Goal: Information Seeking & Learning: Learn about a topic

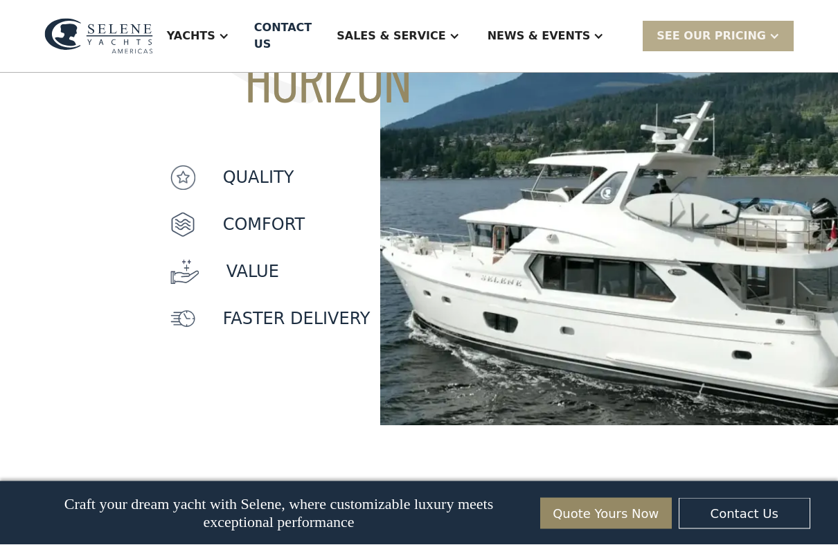
scroll to position [1257, 0]
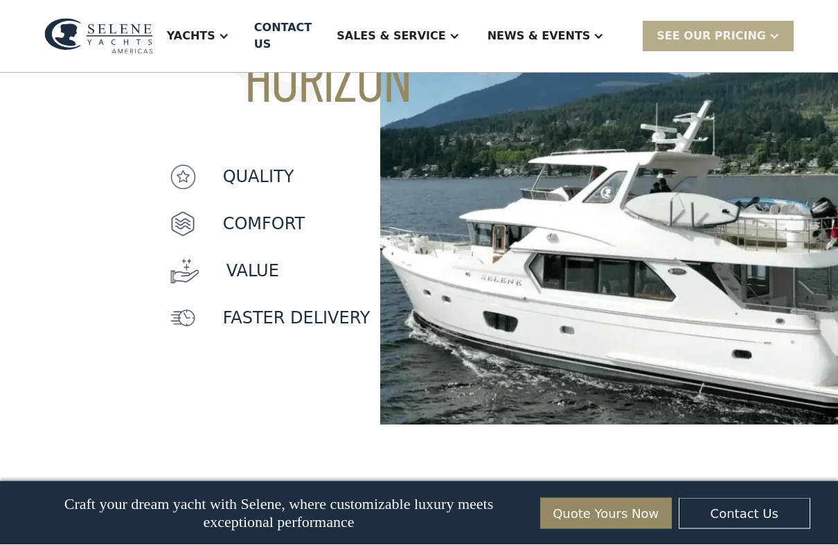
click at [177, 226] on img at bounding box center [182, 224] width 25 height 25
click at [183, 222] on img at bounding box center [182, 224] width 25 height 25
click at [190, 227] on img at bounding box center [182, 224] width 25 height 25
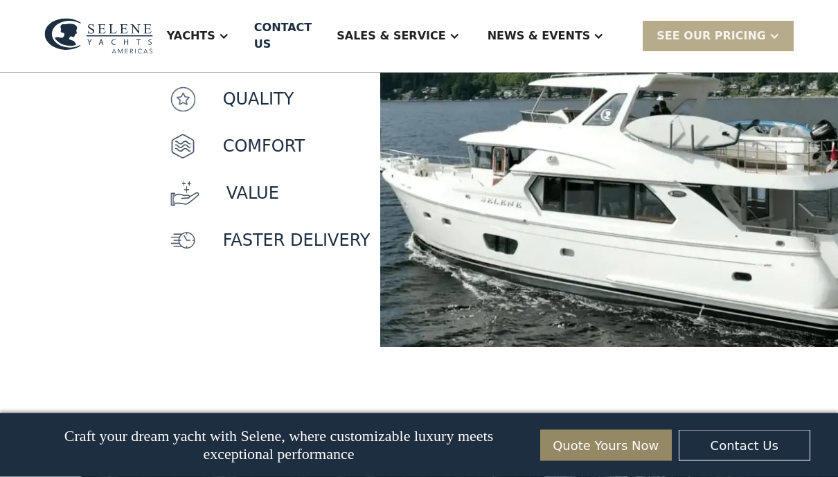
scroll to position [1333, 0]
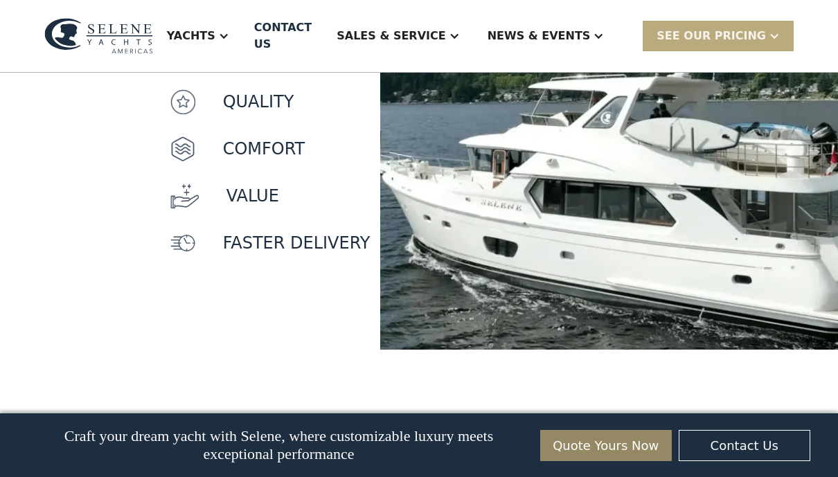
click at [744, 35] on div "SEE Our Pricing" at bounding box center [711, 36] width 109 height 17
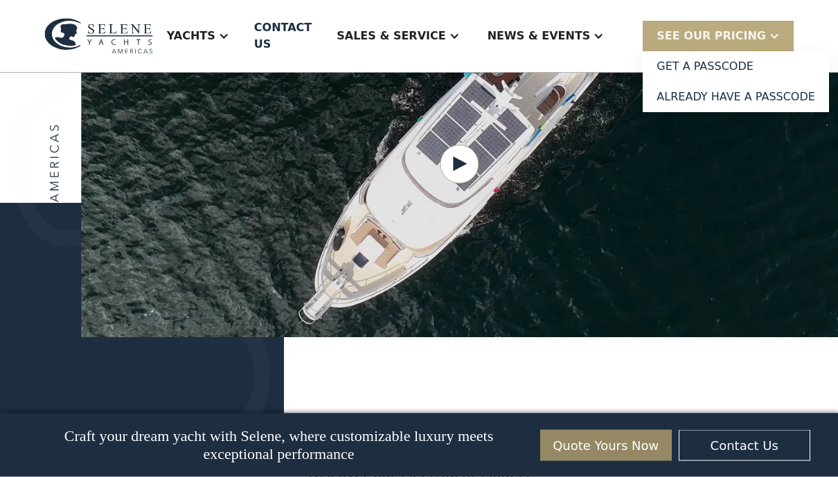
scroll to position [1818, 0]
click at [704, 346] on div "We offer two lines of ocean-capable trawlers, the original Classic Explorer ser…" at bounding box center [419, 314] width 838 height 222
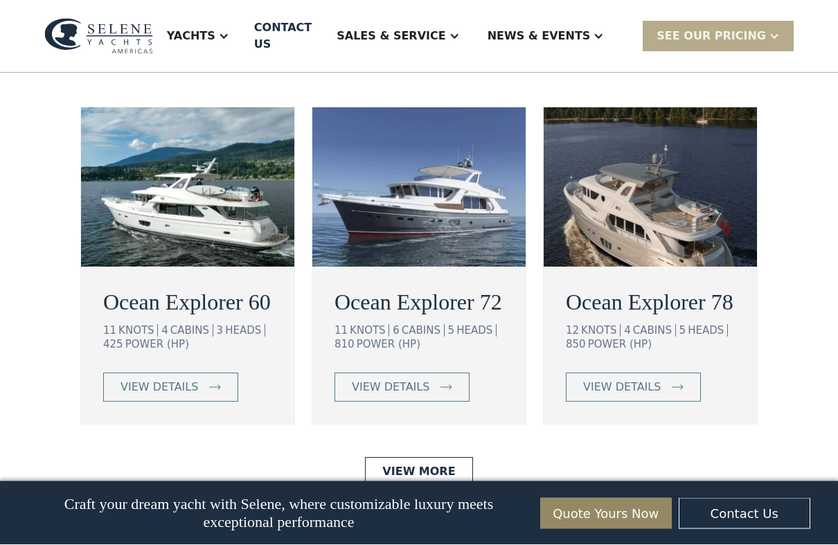
scroll to position [2476, 0]
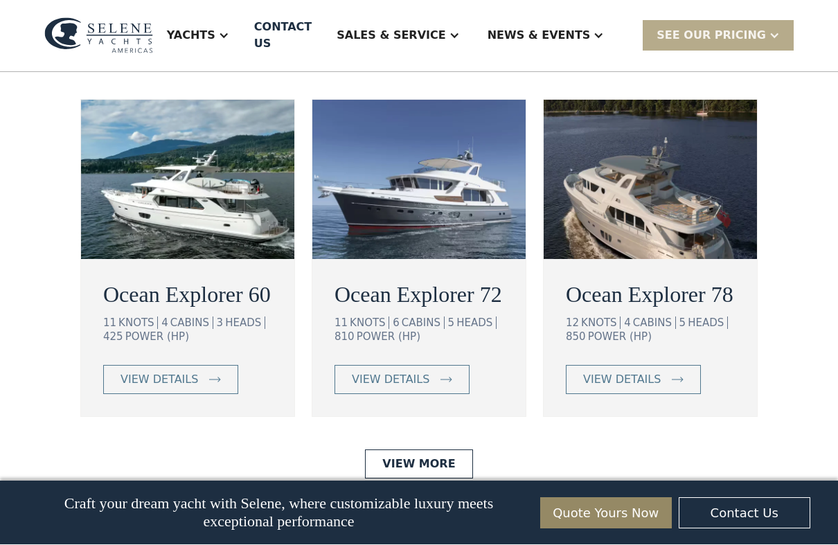
click at [689, 215] on img at bounding box center [650, 179] width 213 height 159
click at [705, 190] on img at bounding box center [650, 179] width 213 height 159
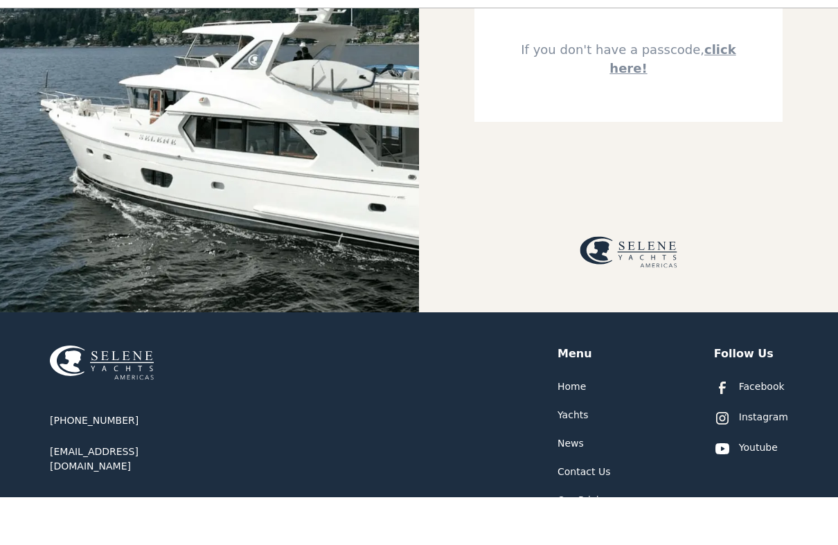
scroll to position [242, 0]
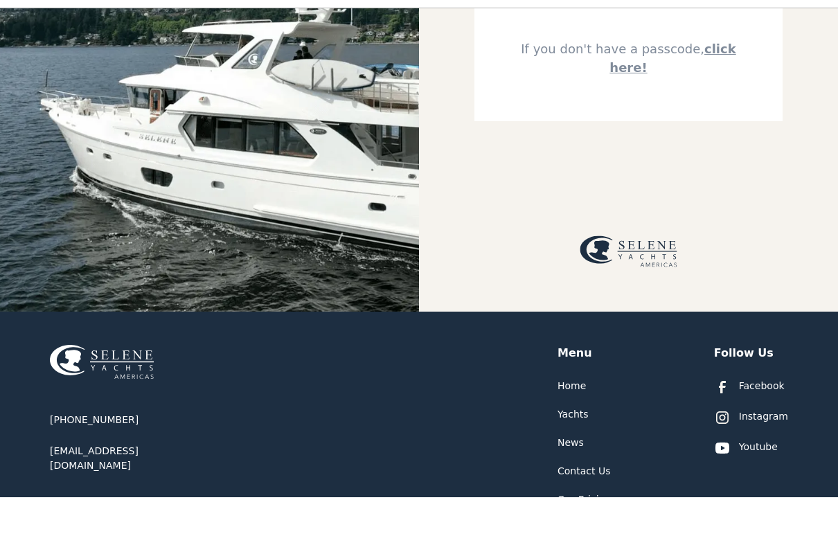
click at [86, 245] on img at bounding box center [209, 86] width 419 height 545
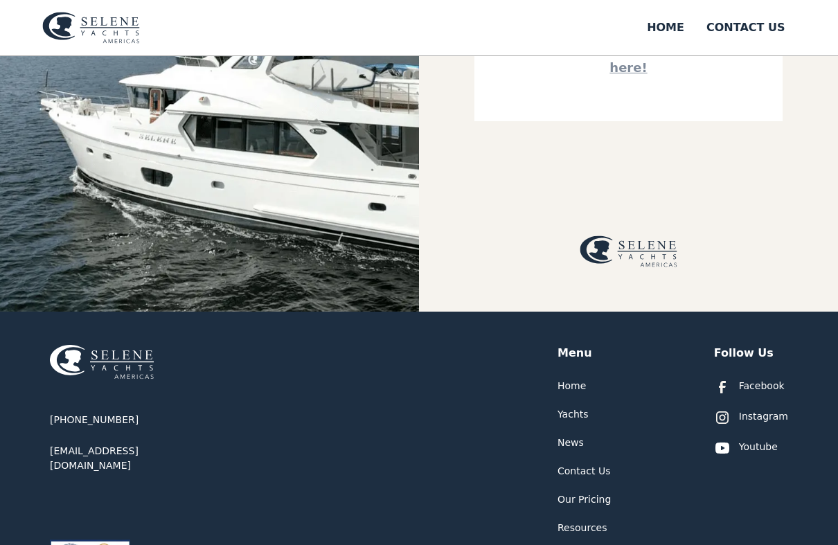
click at [80, 233] on img at bounding box center [209, 39] width 419 height 545
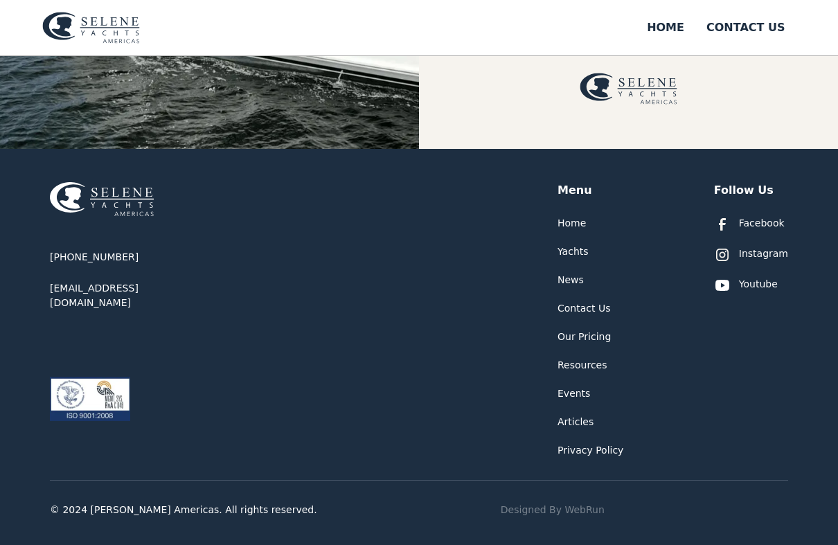
scroll to position [469, 0]
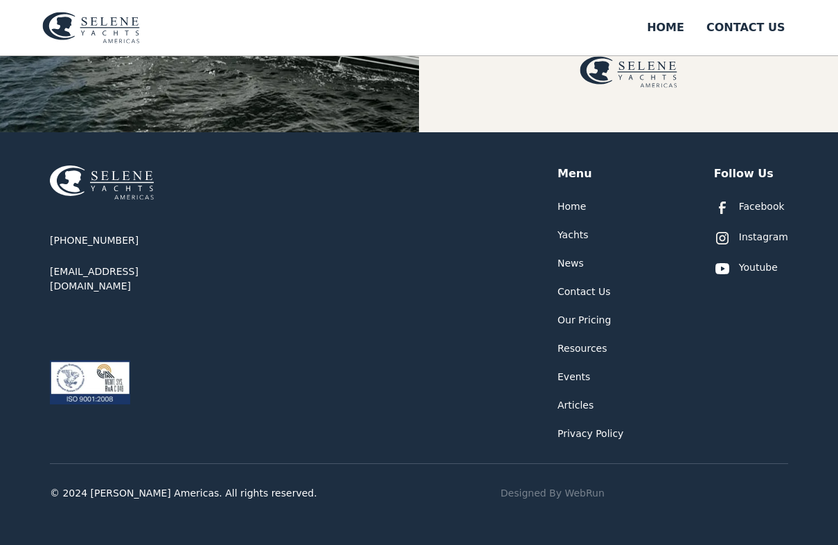
click at [583, 238] on div "Yachts" at bounding box center [573, 235] width 31 height 15
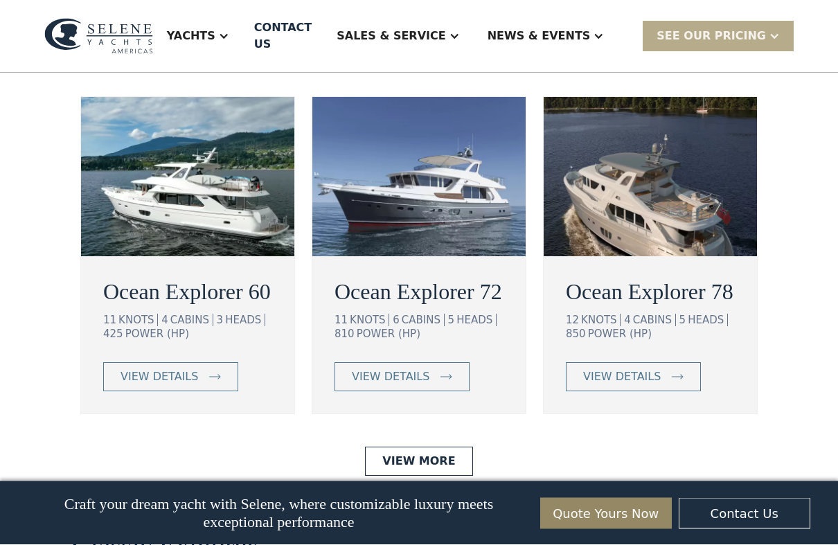
click at [698, 355] on div "Ocean Explorer 78 12 KNOTS 4 CABINS 5 HEADS 850 POWER (HP) view details" at bounding box center [650, 338] width 213 height 152
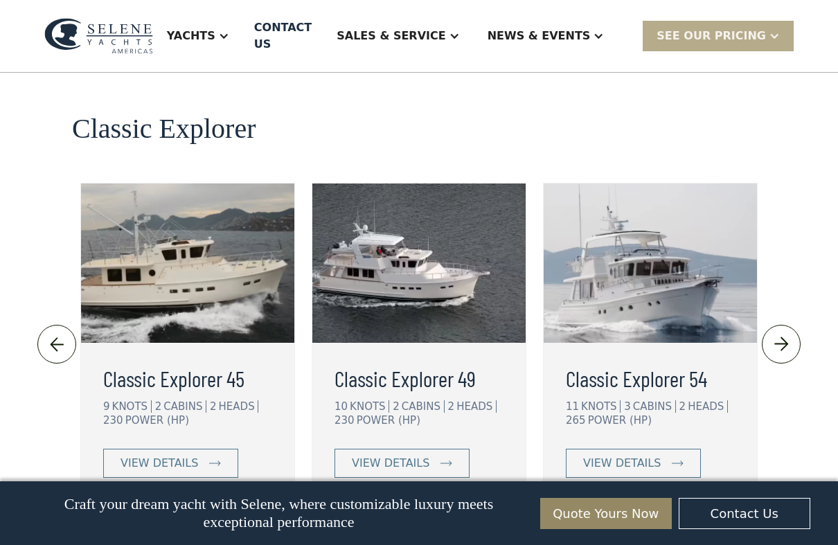
scroll to position [2913, 0]
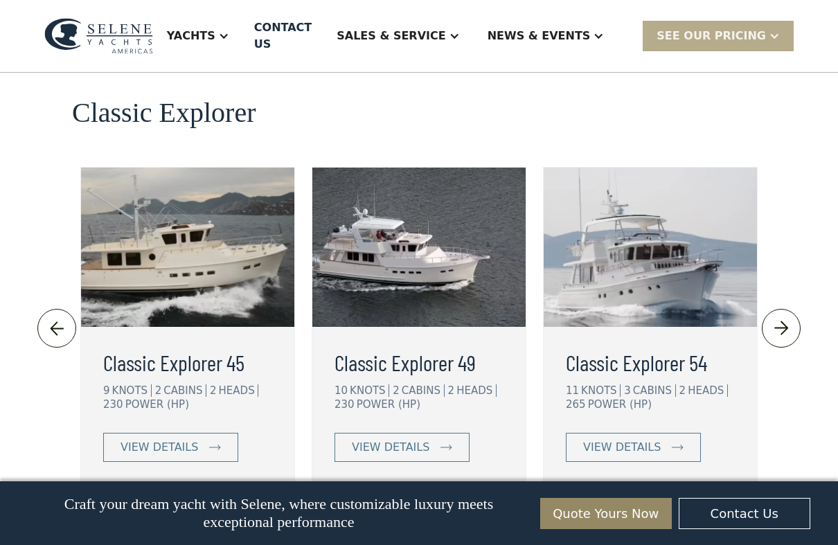
click at [712, 373] on h3 "Classic Explorer 54" at bounding box center [650, 362] width 169 height 33
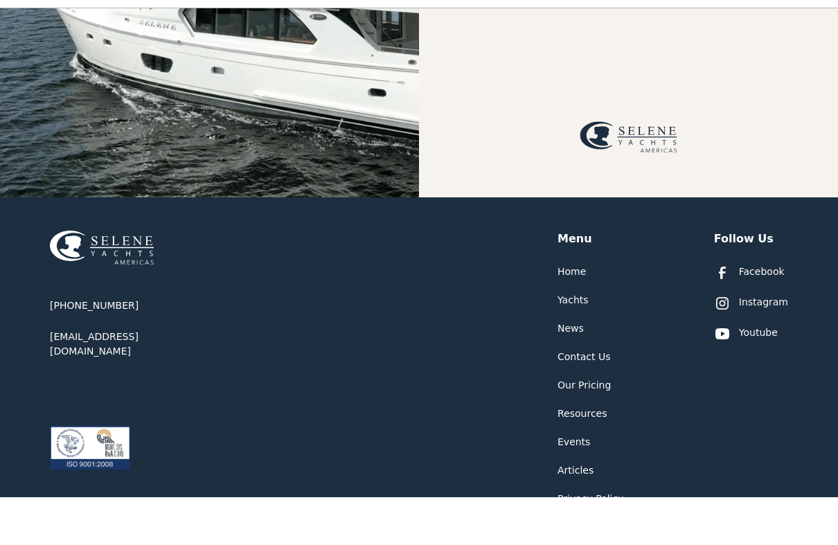
scroll to position [357, 0]
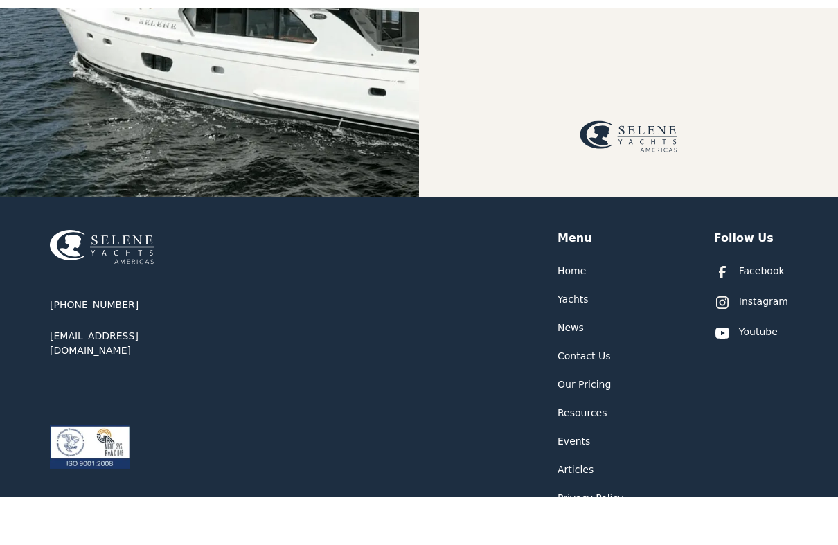
click at [105, 278] on img at bounding box center [102, 295] width 104 height 35
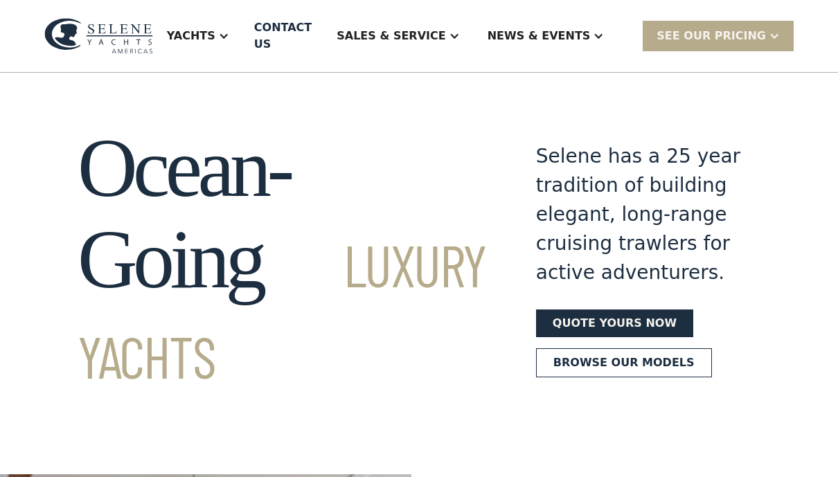
click at [693, 350] on div "Quote yours now Browse our models" at bounding box center [648, 344] width 224 height 68
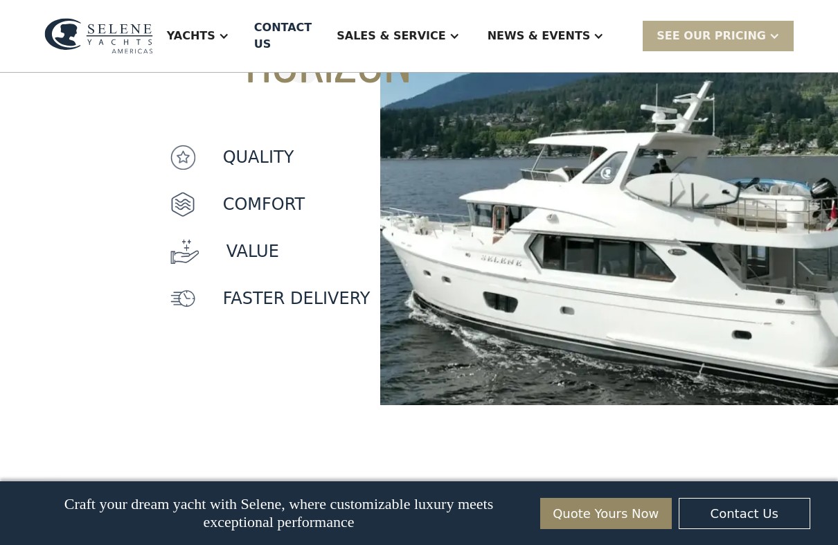
scroll to position [1279, 0]
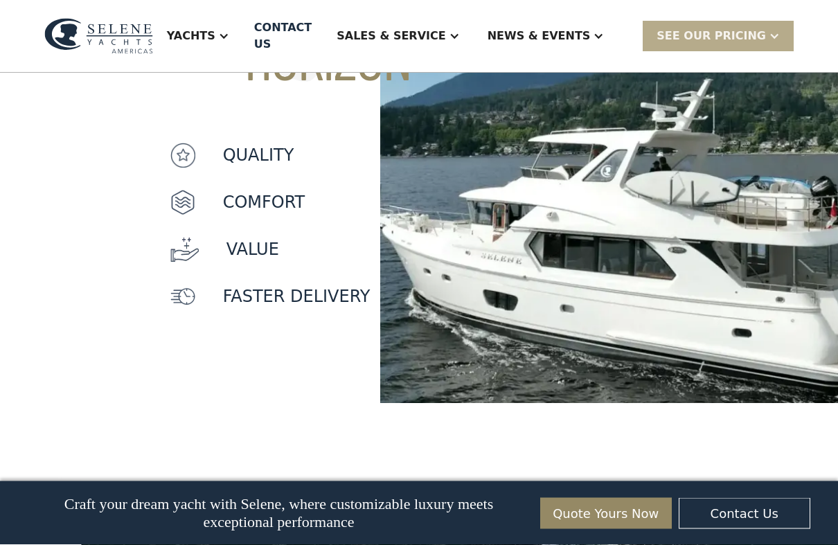
click at [240, 250] on p "value" at bounding box center [253, 250] width 53 height 25
click at [252, 245] on p "value" at bounding box center [253, 250] width 53 height 25
click at [250, 246] on p "value" at bounding box center [253, 250] width 53 height 25
click at [249, 248] on p "value" at bounding box center [253, 250] width 53 height 25
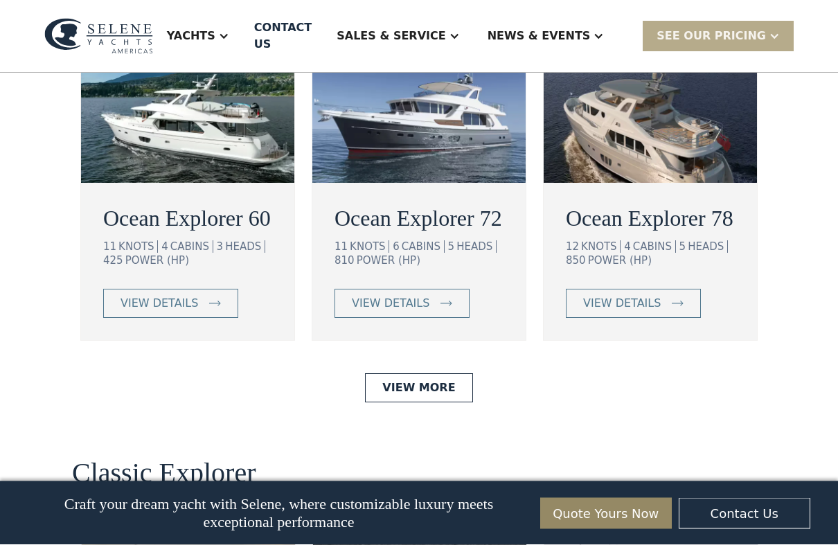
scroll to position [2554, 0]
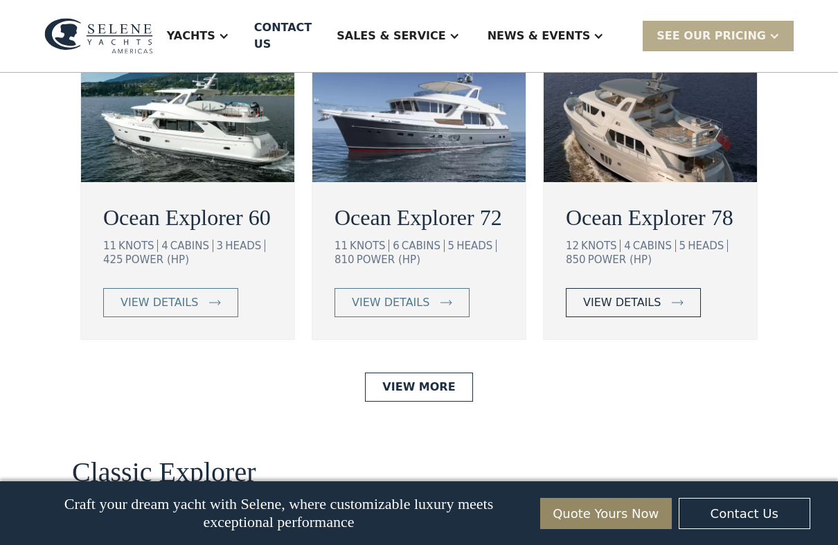
click at [605, 310] on div "view details" at bounding box center [622, 302] width 78 height 17
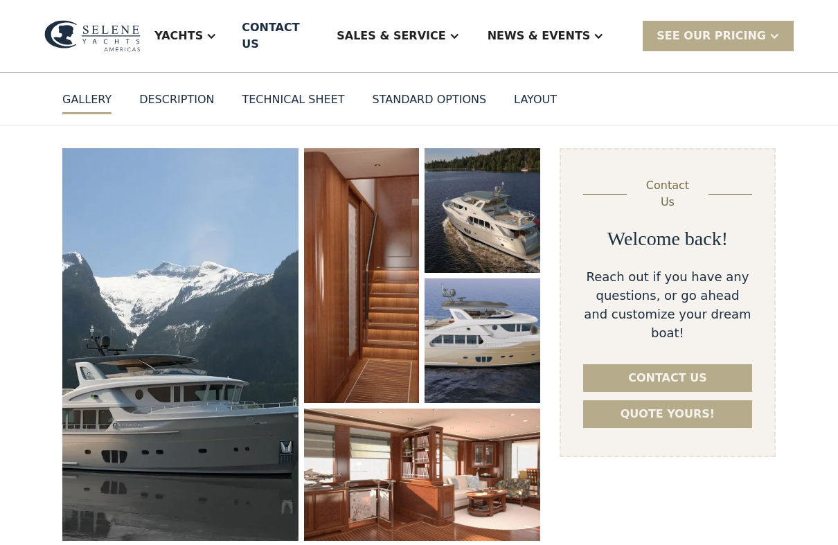
scroll to position [139, 0]
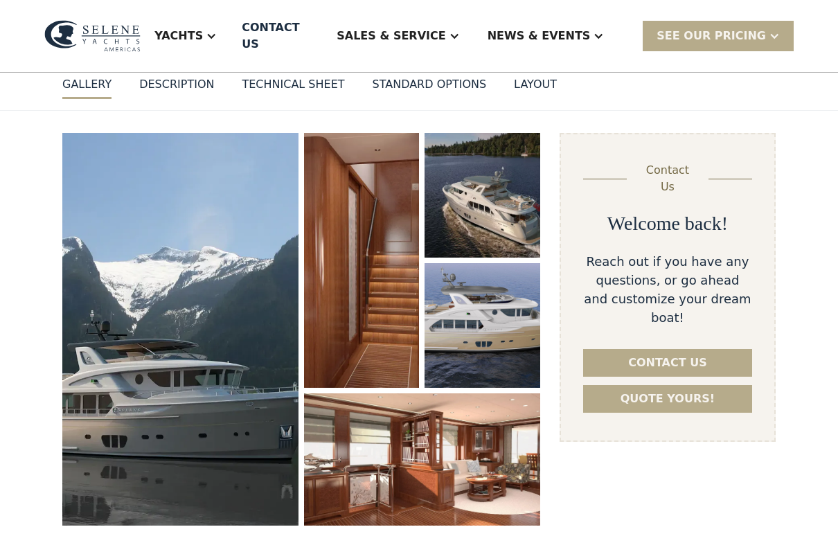
click at [113, 334] on img "open lightbox" at bounding box center [180, 329] width 236 height 393
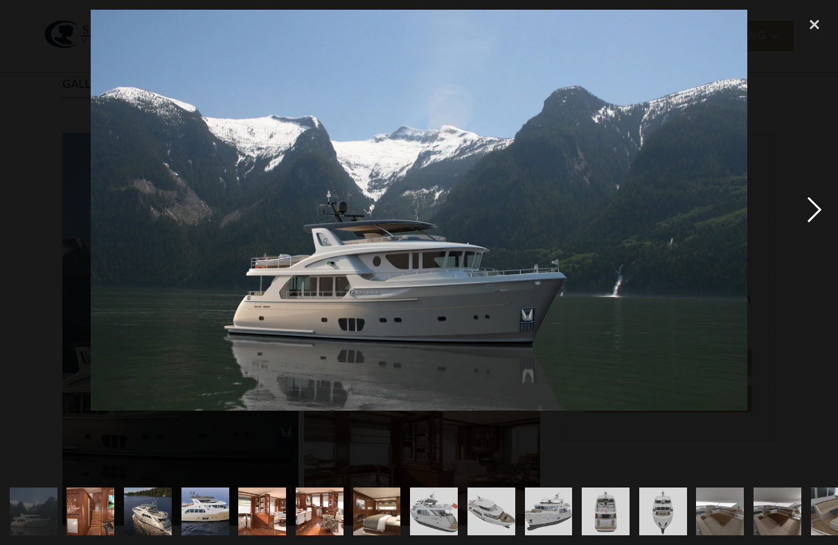
click at [813, 217] on div "next image" at bounding box center [814, 210] width 47 height 401
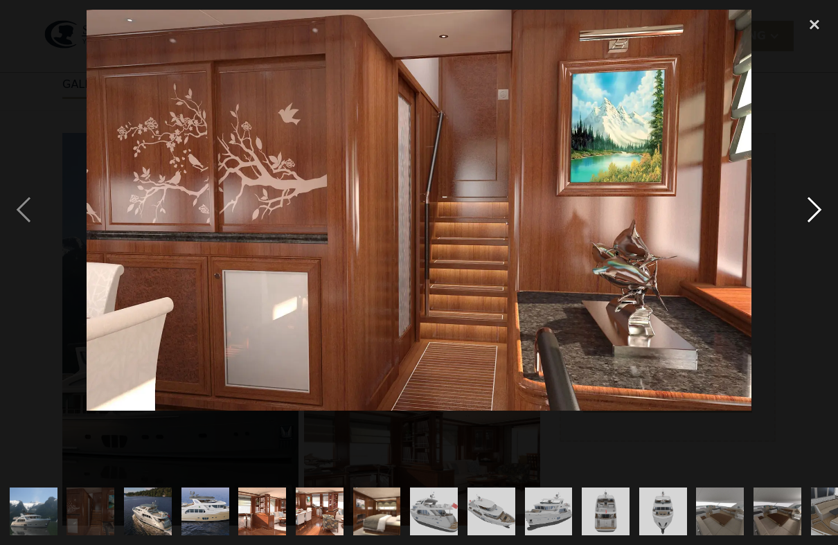
click at [813, 225] on div "next image" at bounding box center [814, 210] width 47 height 401
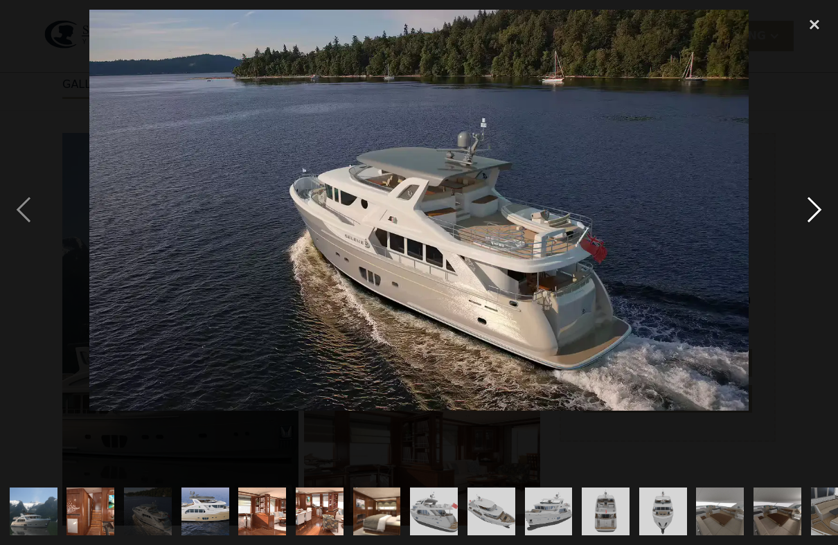
scroll to position [0, 0]
click at [824, 220] on div "next image" at bounding box center [814, 210] width 47 height 401
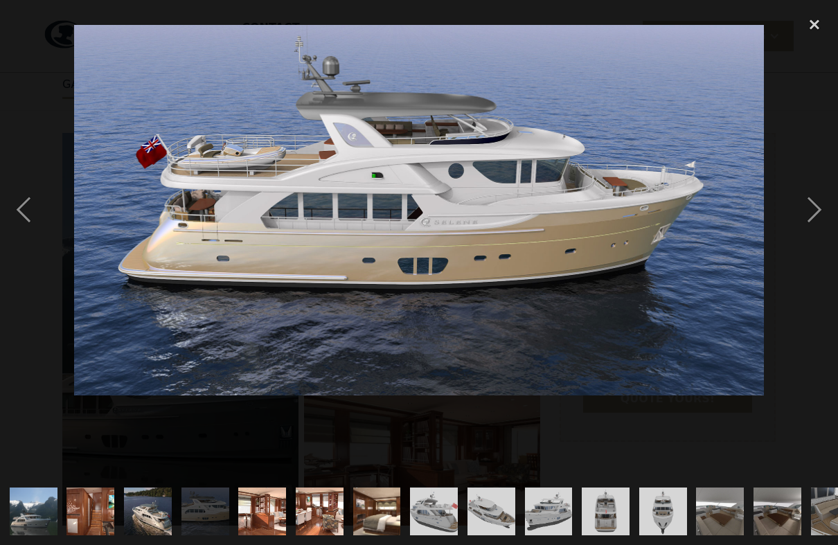
drag, startPoint x: 824, startPoint y: 220, endPoint x: 405, endPoint y: 210, distance: 419.2
click at [405, 210] on html "Yachts Ocean Explorer Ocean Explorer 60 Ocean Explorer 72 Ocean Explorer 78 Cla…" at bounding box center [419, 133] width 838 height 545
click at [834, 213] on div "next image" at bounding box center [814, 210] width 47 height 401
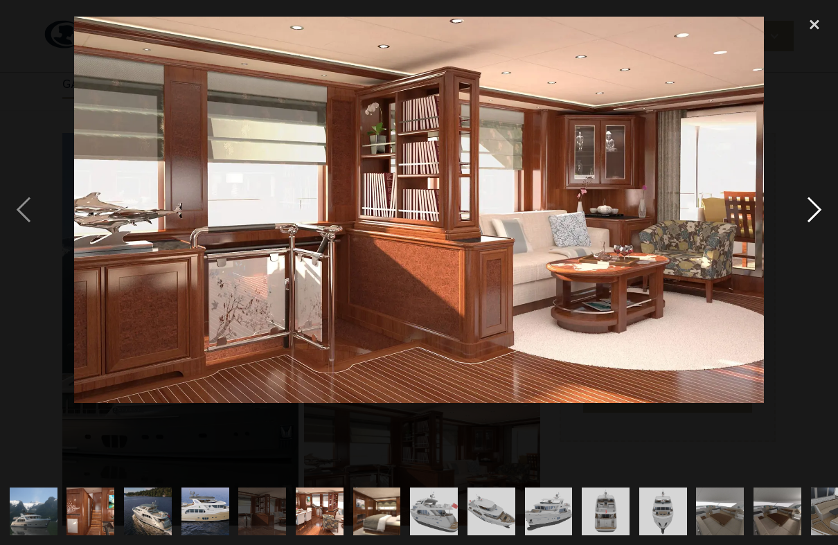
click at [820, 227] on div "next image" at bounding box center [814, 210] width 47 height 401
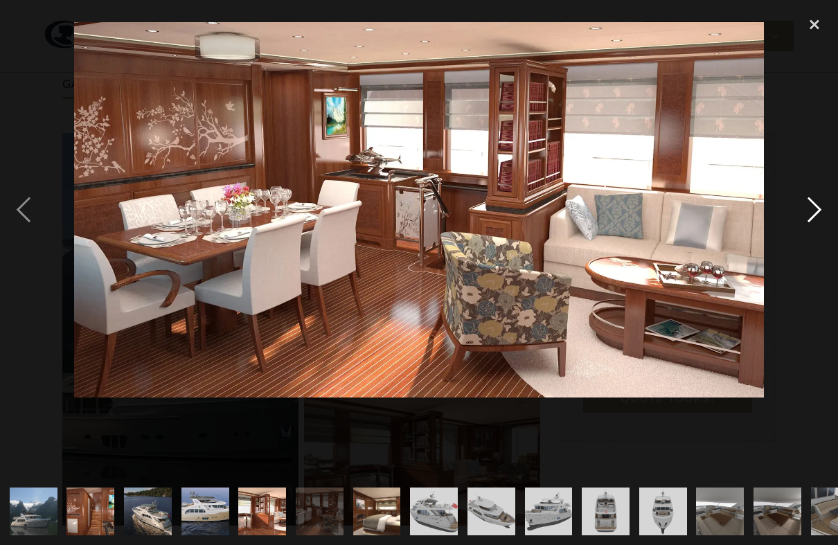
click at [815, 221] on div "next image" at bounding box center [814, 210] width 47 height 401
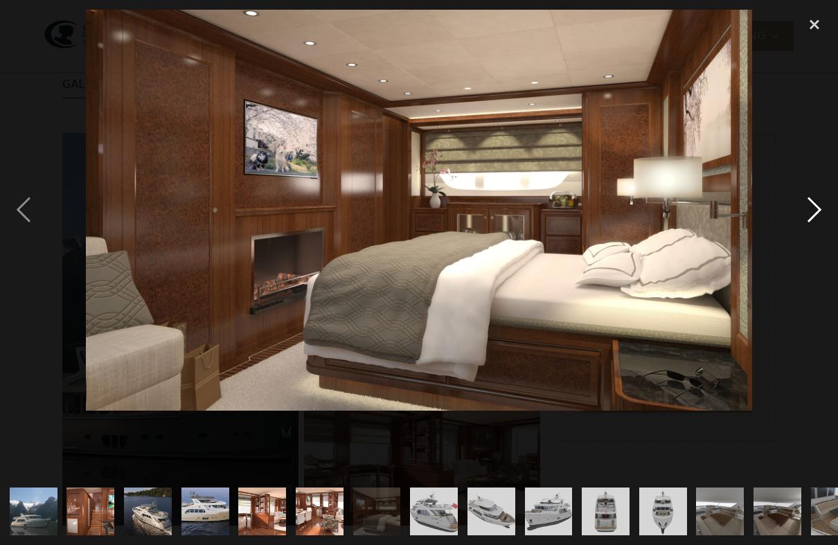
click at [815, 227] on div "next image" at bounding box center [814, 210] width 47 height 401
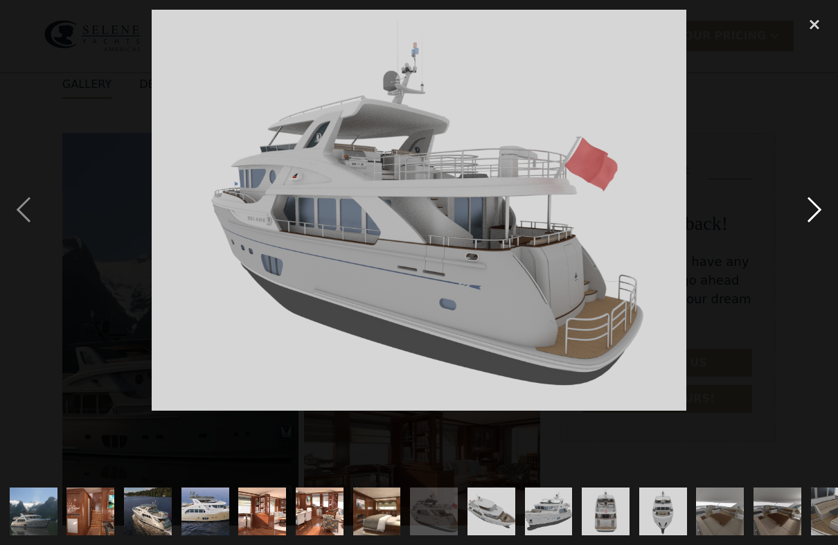
click at [820, 225] on div "next image" at bounding box center [814, 210] width 47 height 401
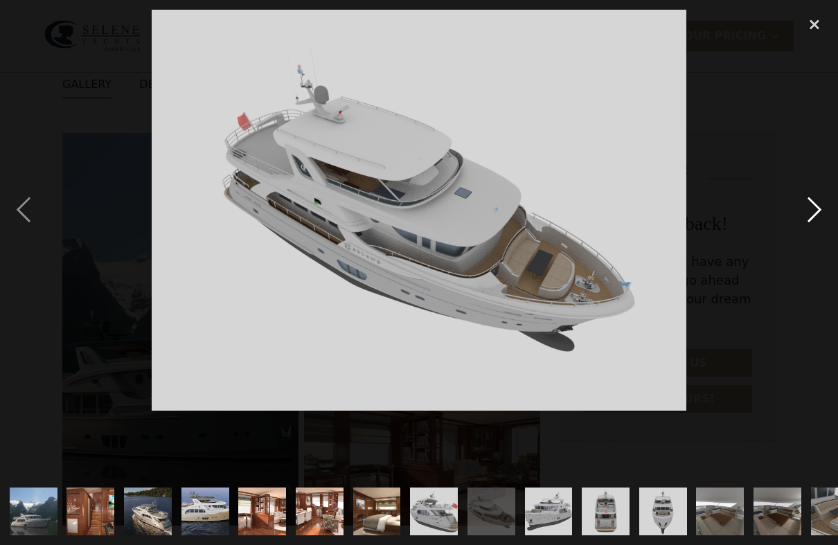
click at [817, 226] on div "next image" at bounding box center [814, 210] width 47 height 401
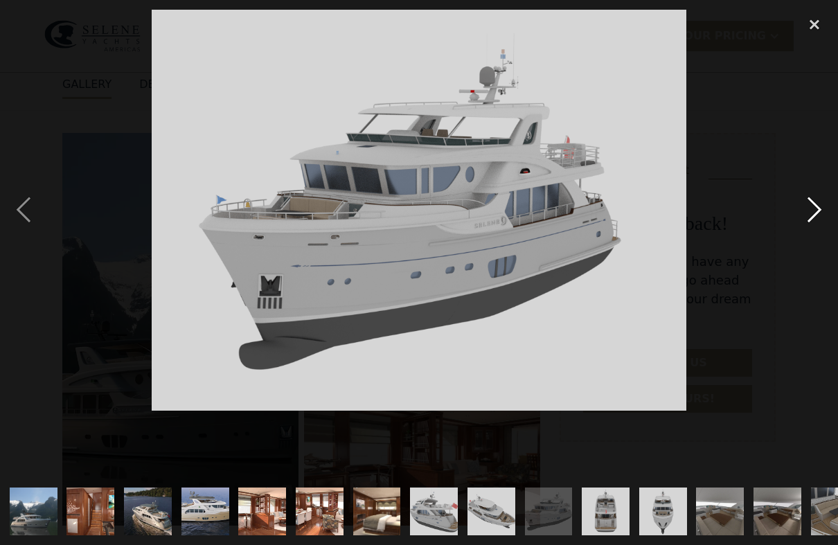
click at [821, 221] on div "next image" at bounding box center [814, 210] width 47 height 401
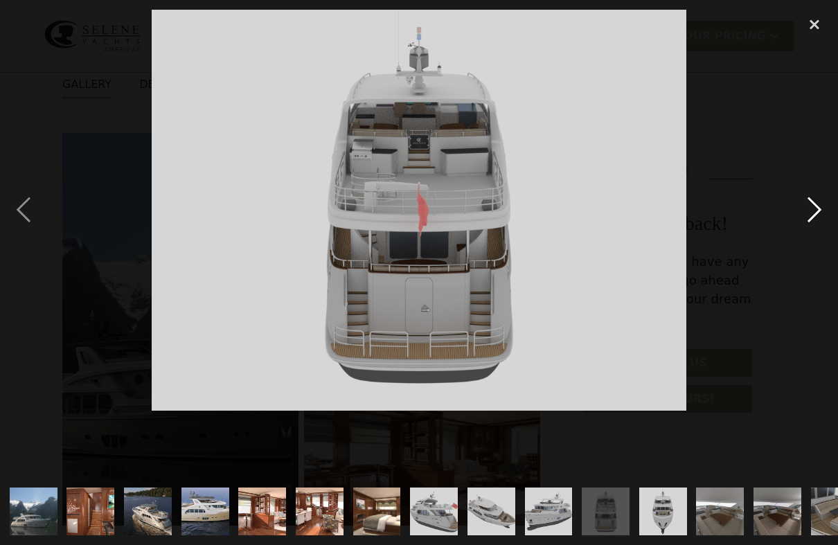
click at [829, 219] on div "next image" at bounding box center [814, 210] width 47 height 401
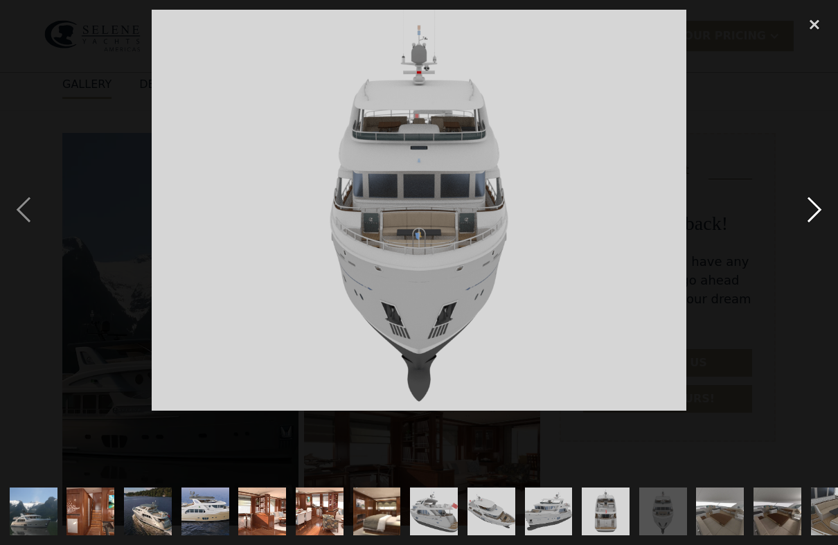
click at [822, 224] on div "next image" at bounding box center [814, 210] width 47 height 401
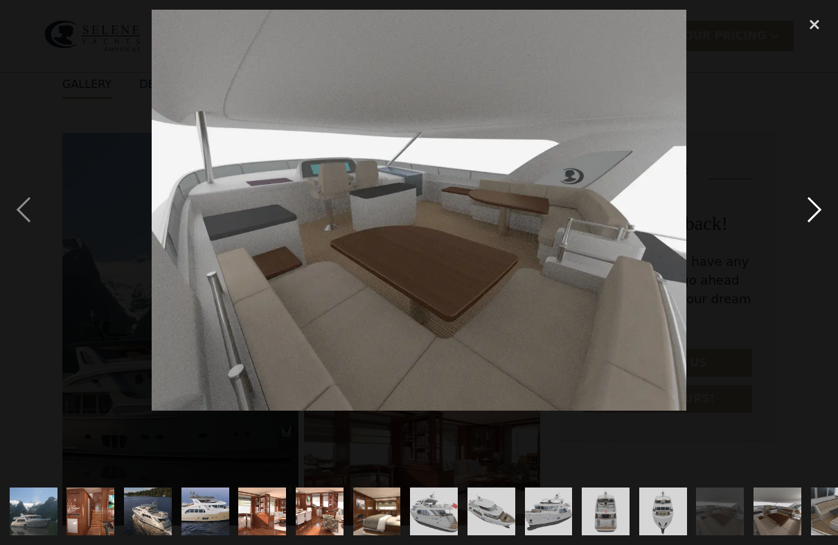
click at [817, 227] on div "next image" at bounding box center [814, 210] width 47 height 401
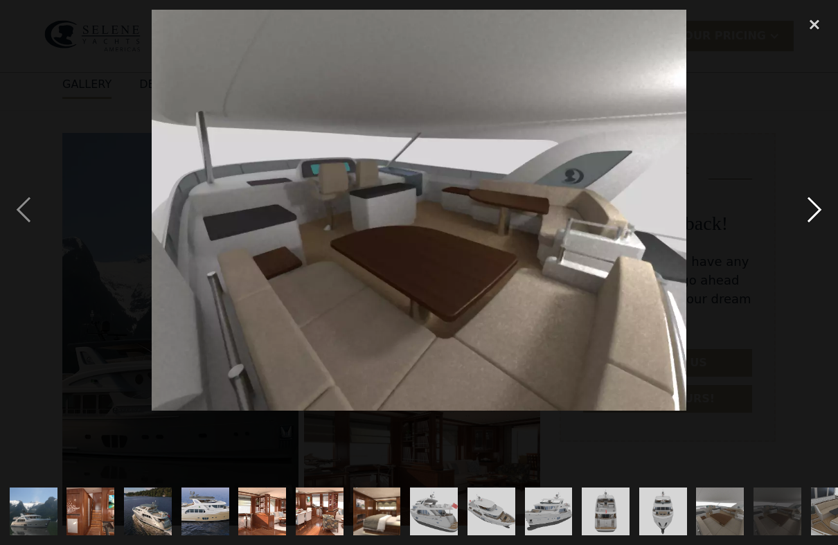
click at [820, 224] on div "next image" at bounding box center [814, 210] width 47 height 401
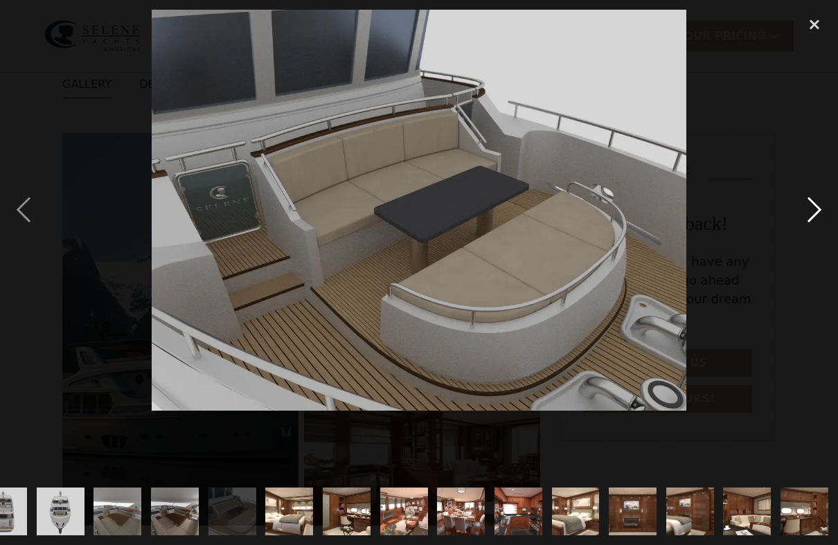
scroll to position [0, 603]
click at [824, 222] on div "next image" at bounding box center [814, 210] width 47 height 401
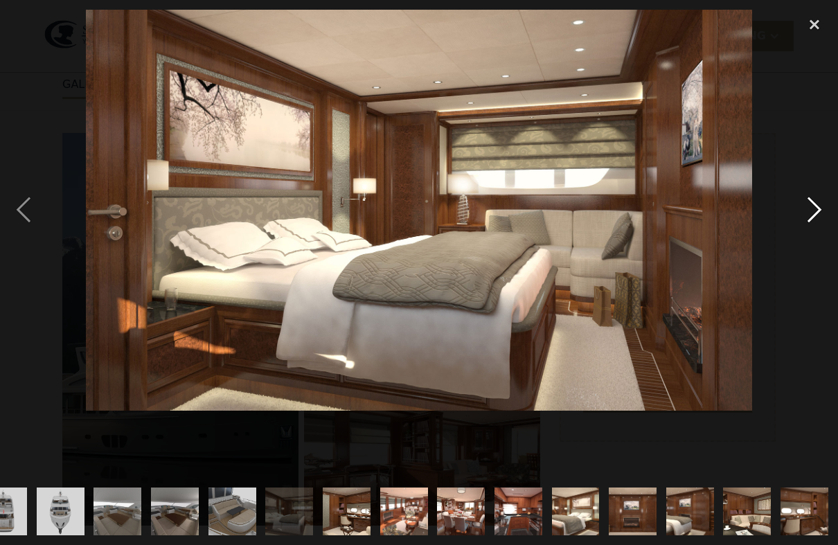
click at [817, 224] on div "next image" at bounding box center [814, 210] width 47 height 401
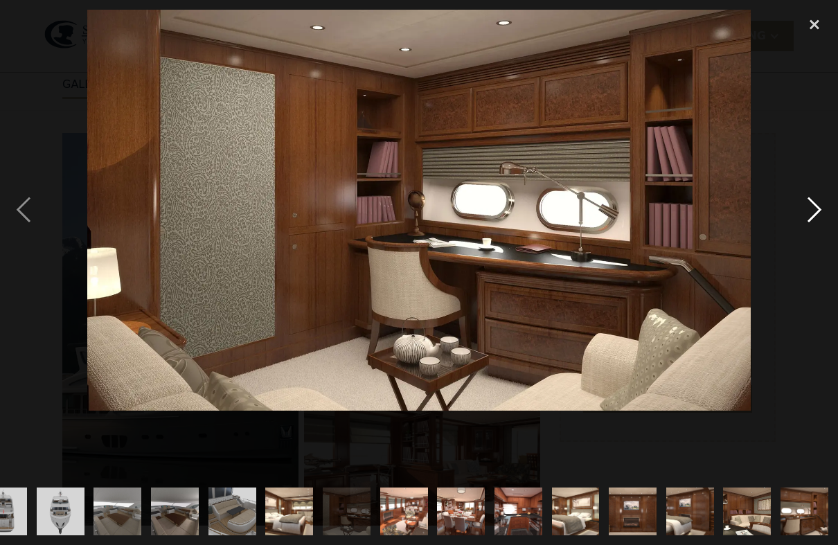
click at [816, 225] on div "next image" at bounding box center [814, 210] width 47 height 401
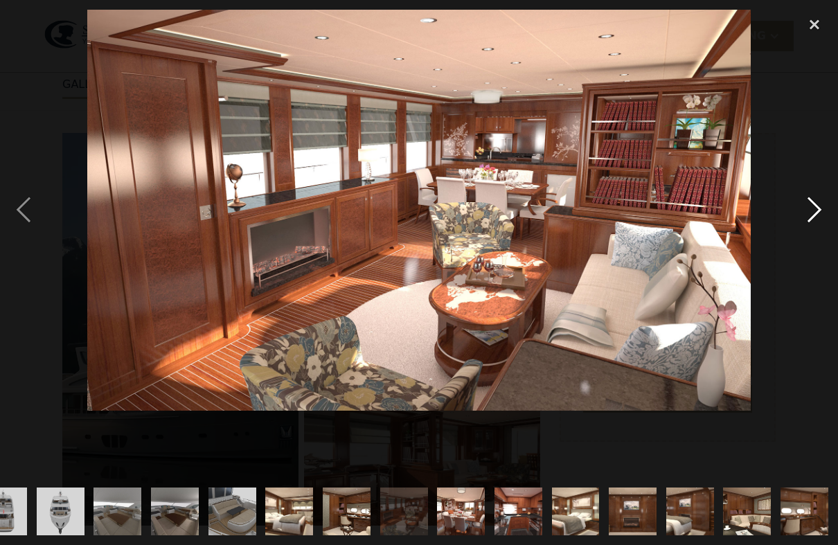
click at [807, 227] on div "next image" at bounding box center [814, 210] width 47 height 401
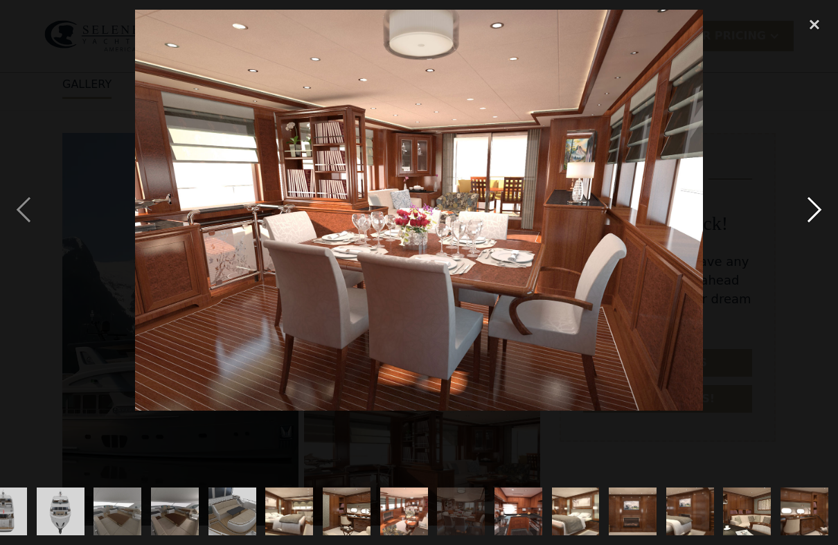
click at [810, 220] on div "next image" at bounding box center [814, 210] width 47 height 401
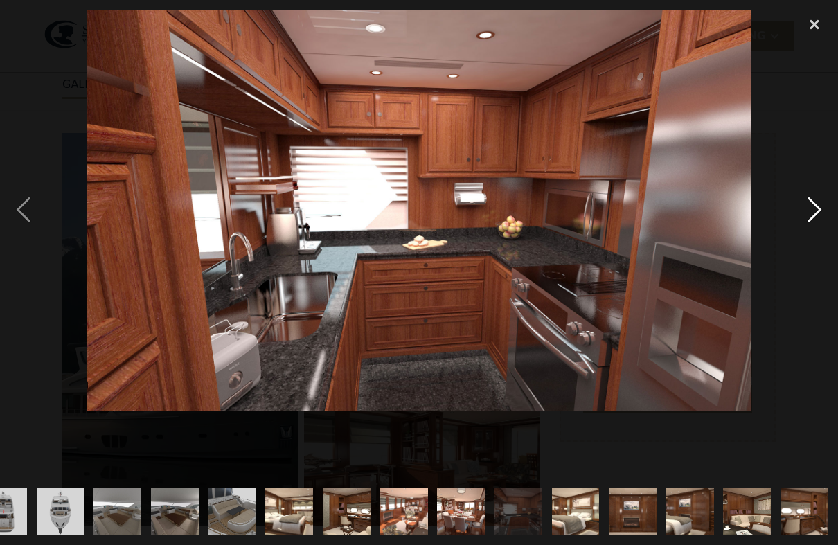
click at [819, 222] on div "next image" at bounding box center [814, 210] width 47 height 401
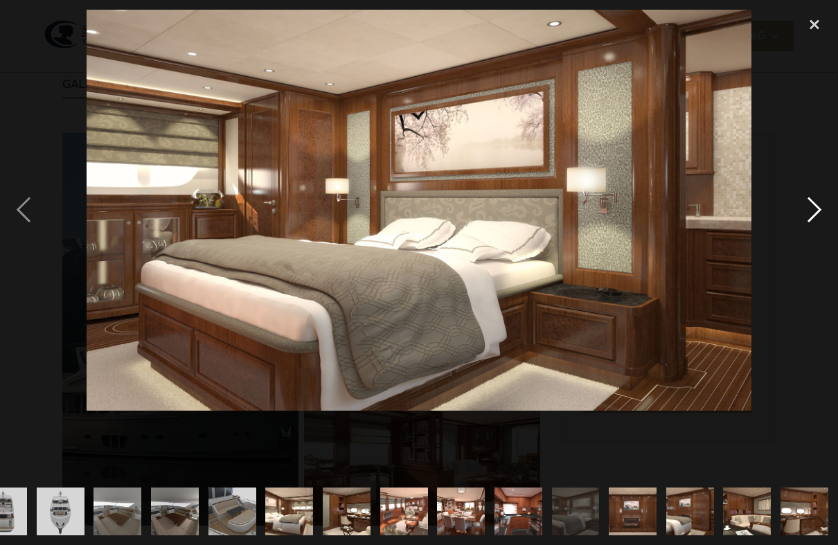
click at [820, 222] on div "next image" at bounding box center [814, 210] width 47 height 401
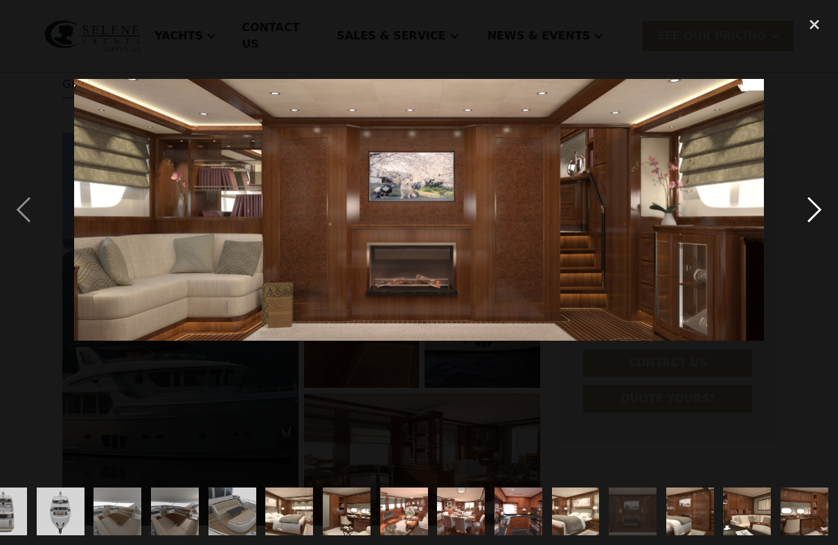
click at [819, 220] on div "next image" at bounding box center [814, 210] width 47 height 401
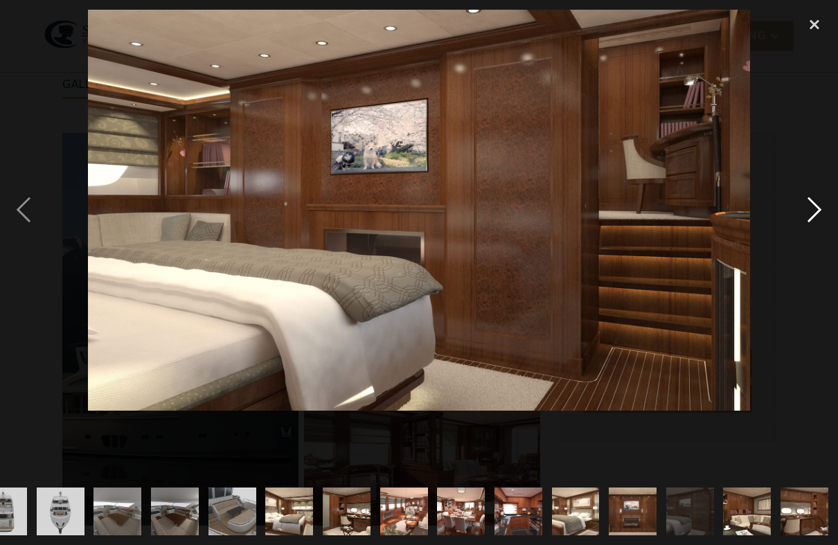
click at [815, 221] on div "next image" at bounding box center [814, 210] width 47 height 401
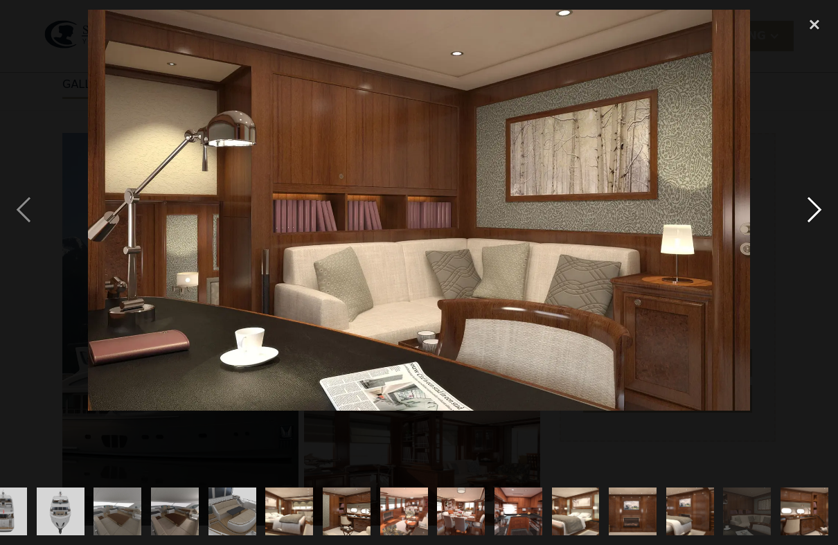
click at [813, 225] on div "next image" at bounding box center [814, 210] width 47 height 401
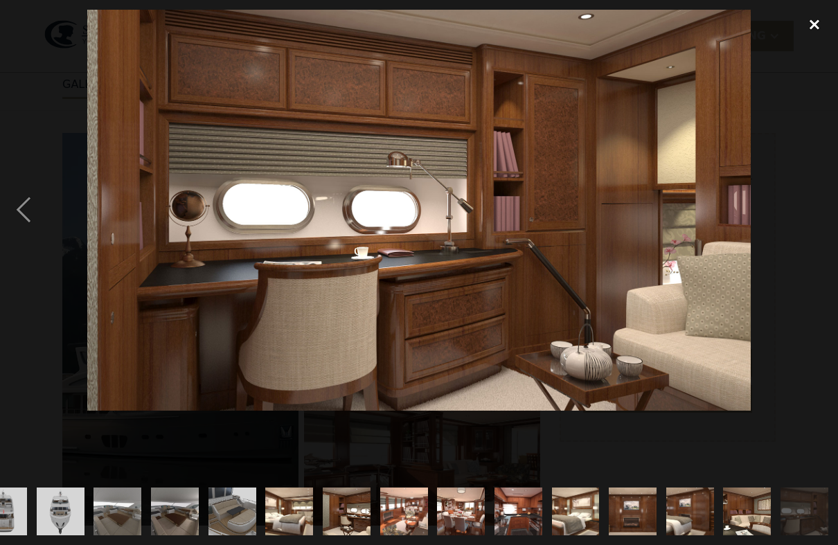
click at [821, 26] on div "close lightbox" at bounding box center [814, 25] width 47 height 30
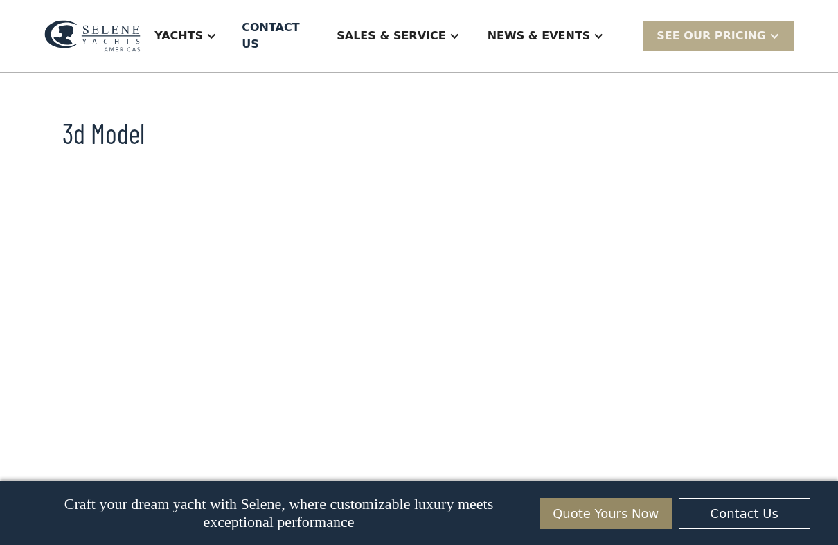
scroll to position [954, 0]
click at [575, 396] on div "**********" at bounding box center [668, 388] width 216 height 2140
click at [542, 382] on div "No items found. No items found. Virtual Tour Long-Range Cruiser From [PERSON_NA…" at bounding box center [418, 388] width 713 height 2140
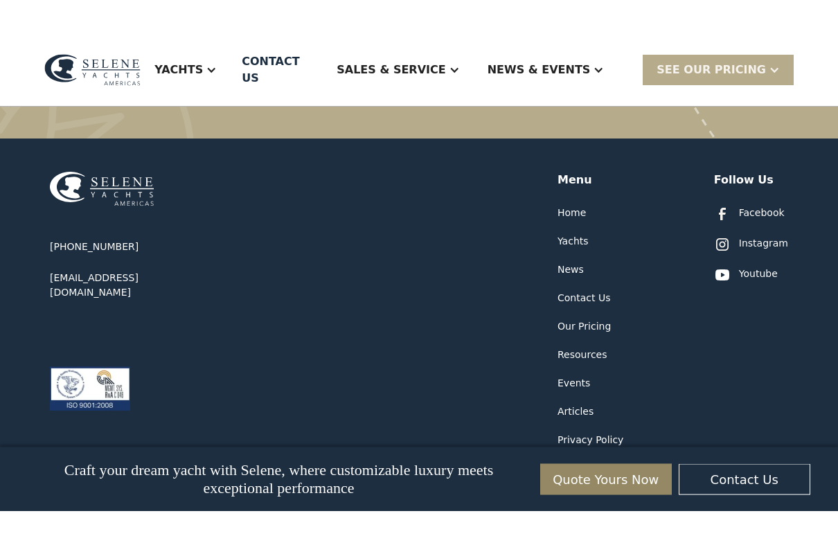
scroll to position [3422, 0]
